Goal: Task Accomplishment & Management: Complete application form

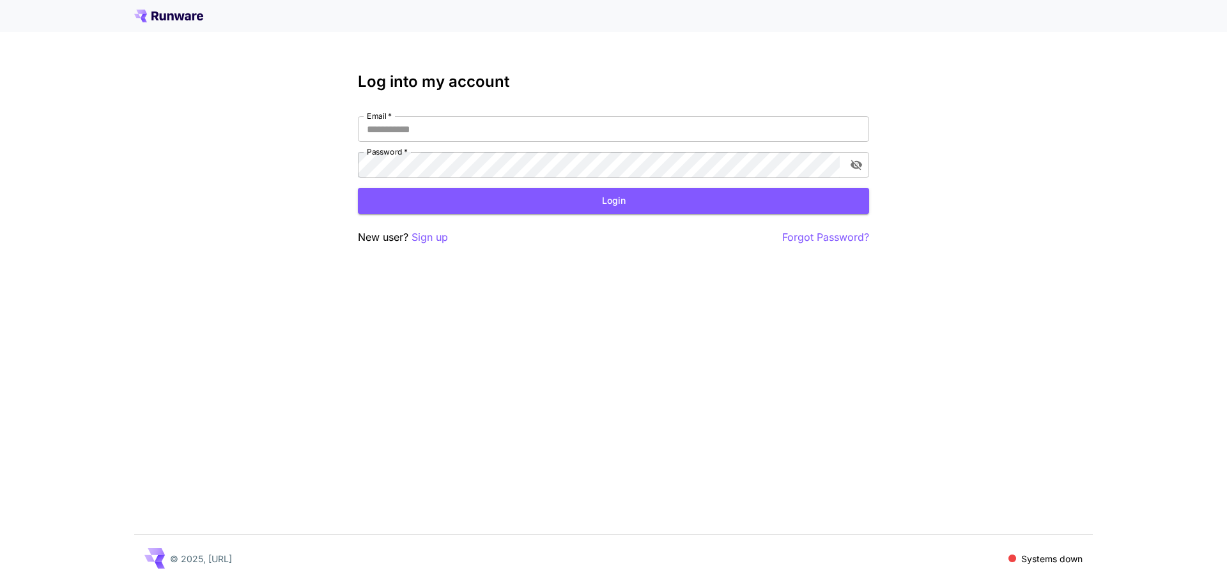
click at [450, 234] on div "New user? Sign up Forgot Password?" at bounding box center [613, 237] width 511 height 16
click at [446, 236] on p "Sign up" at bounding box center [429, 237] width 36 height 16
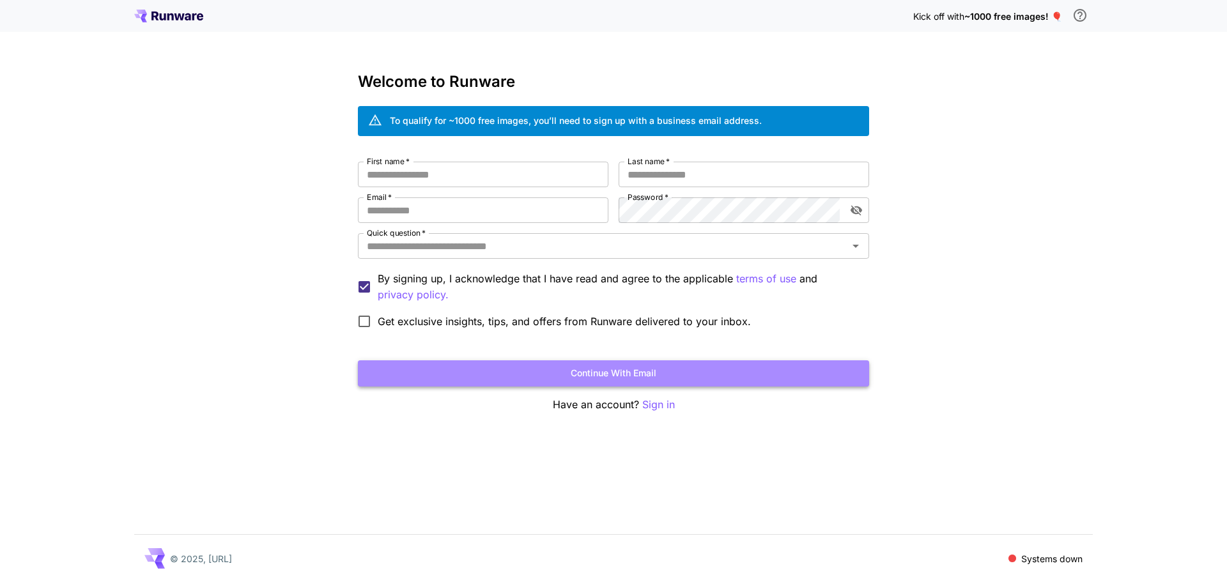
click at [636, 374] on button "Continue with email" at bounding box center [613, 373] width 511 height 26
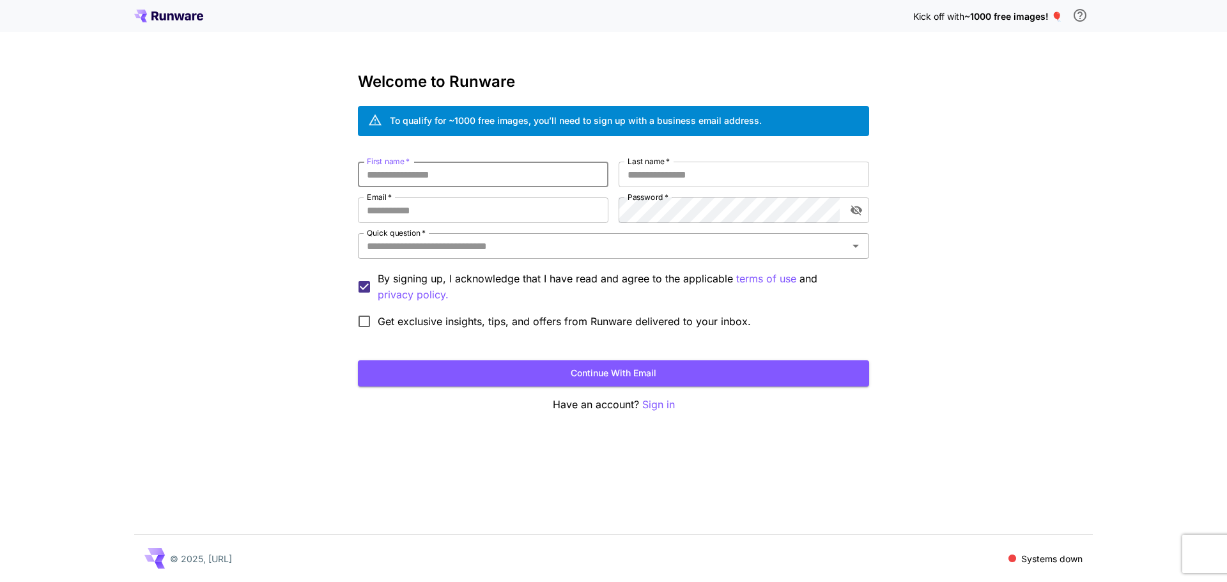
click at [526, 249] on input "Quick question   *" at bounding box center [603, 246] width 482 height 18
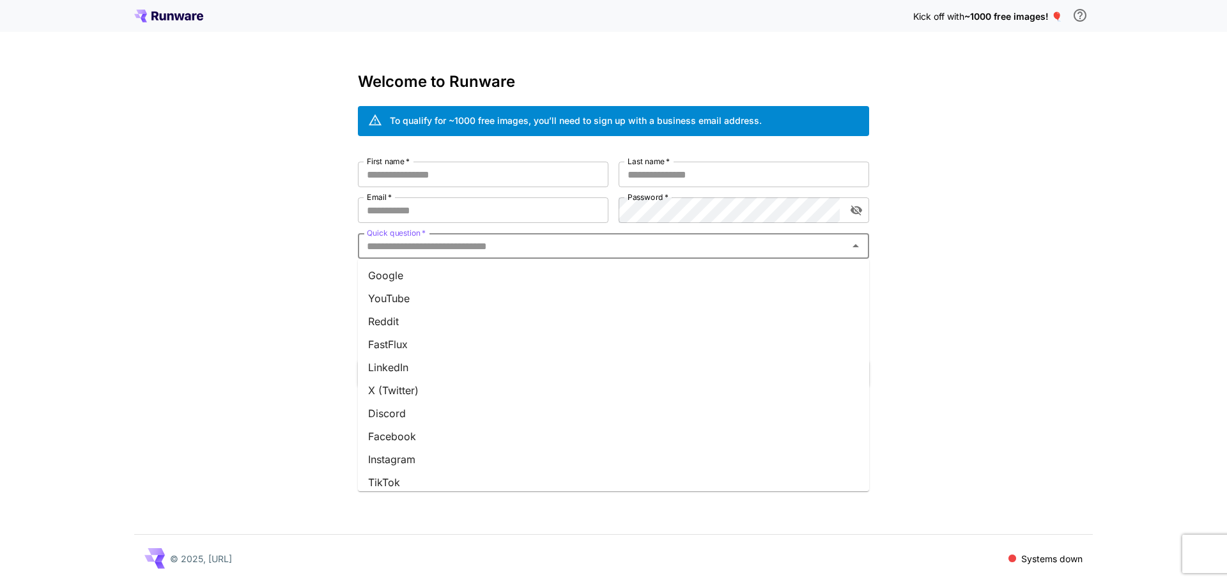
click at [510, 270] on li "Google" at bounding box center [613, 275] width 511 height 23
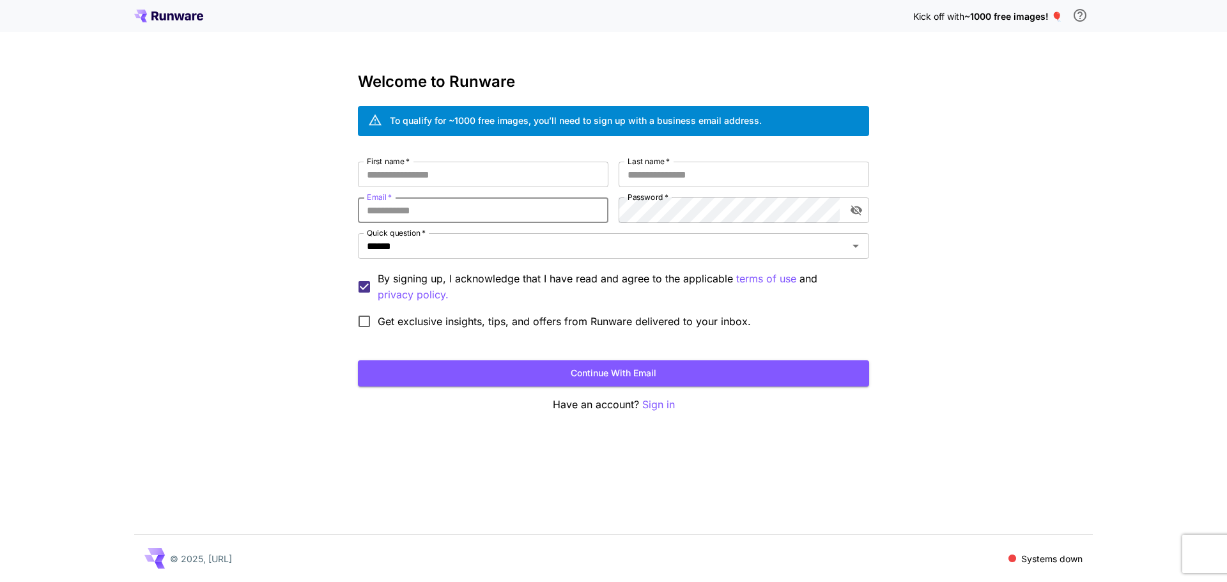
click at [377, 206] on input "Email   *" at bounding box center [483, 210] width 250 height 26
type input "**********"
click at [418, 176] on input "First name   *" at bounding box center [483, 175] width 250 height 26
click at [665, 180] on input "Last name   *" at bounding box center [743, 175] width 250 height 26
click at [850, 213] on icon "toggle password visibility" at bounding box center [856, 210] width 13 height 13
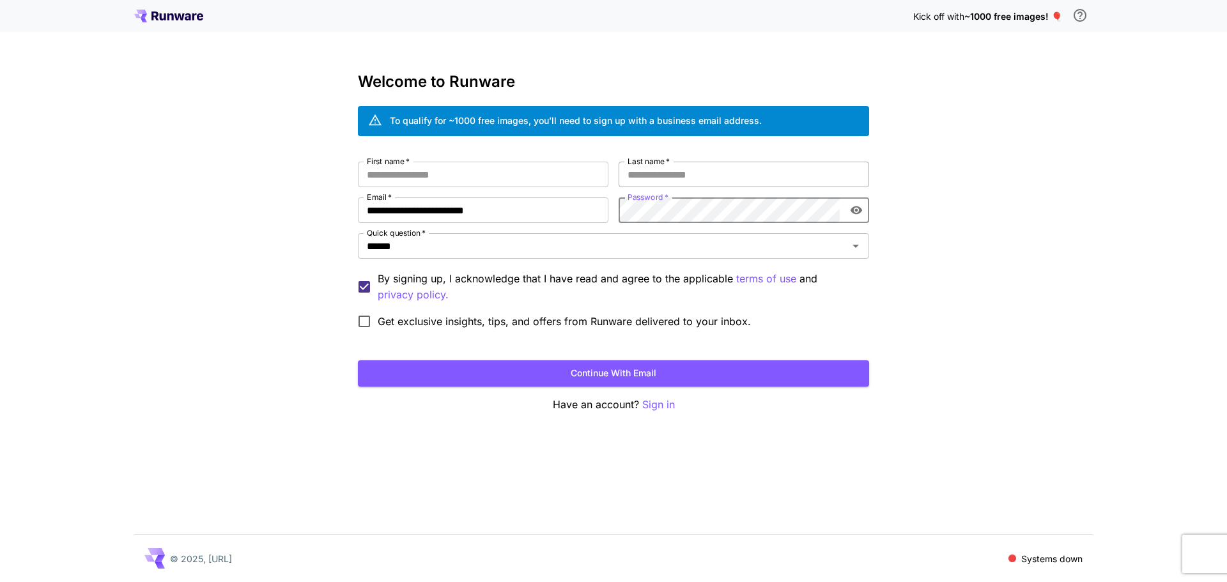
click at [762, 178] on input "Last name   *" at bounding box center [743, 175] width 250 height 26
type input "*****"
click at [515, 180] on input "First name   *" at bounding box center [483, 175] width 250 height 26
type input "********"
click at [392, 368] on button "Continue with email" at bounding box center [613, 373] width 511 height 26
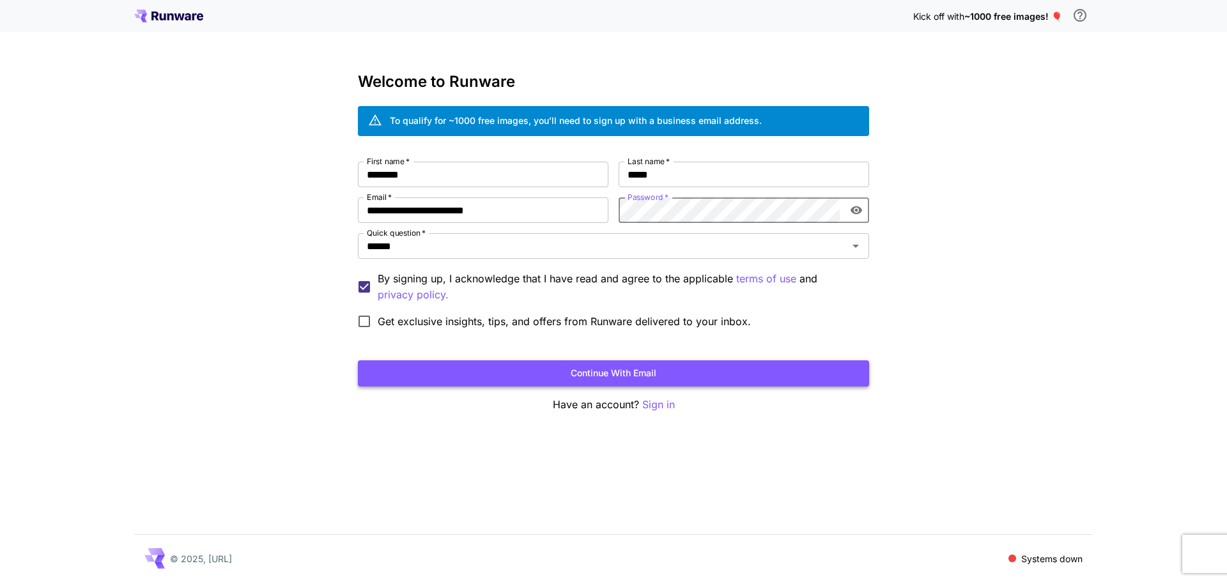
click at [724, 364] on button "Continue with email" at bounding box center [613, 373] width 511 height 26
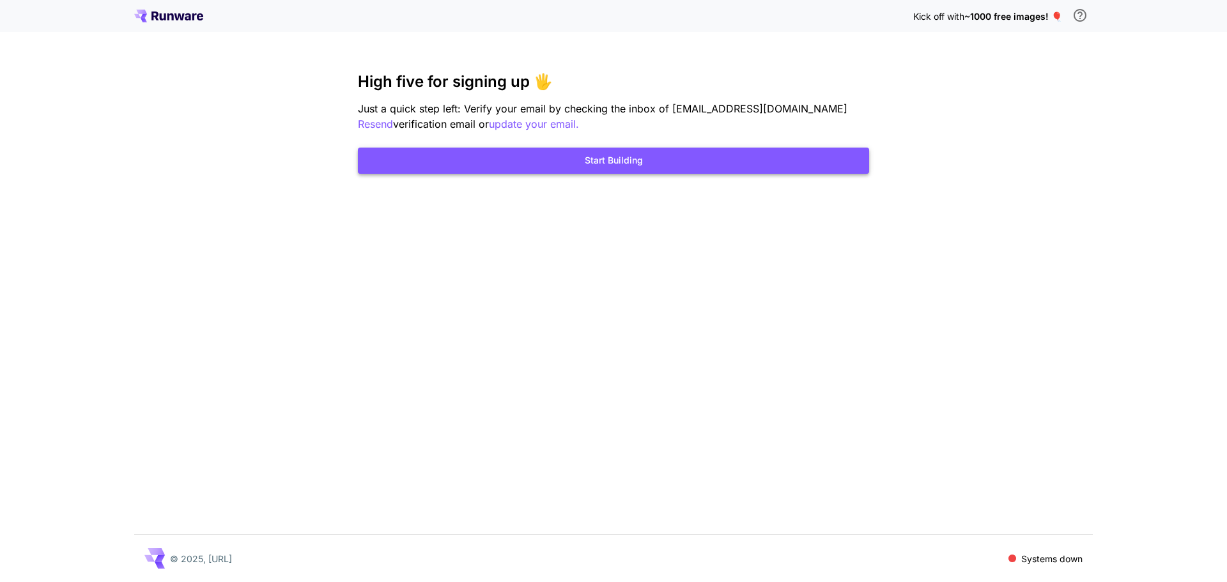
click at [803, 161] on button "Start Building" at bounding box center [613, 161] width 511 height 26
